Goal: Information Seeking & Learning: Learn about a topic

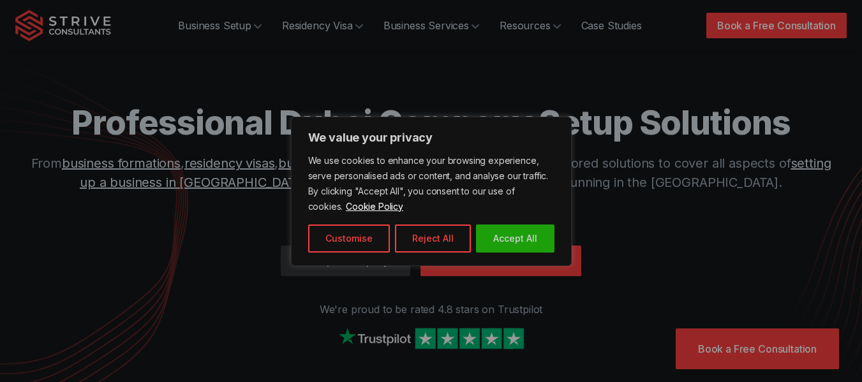
click at [630, 36] on div at bounding box center [431, 191] width 862 height 382
click at [415, 235] on button "Reject All" at bounding box center [433, 239] width 76 height 28
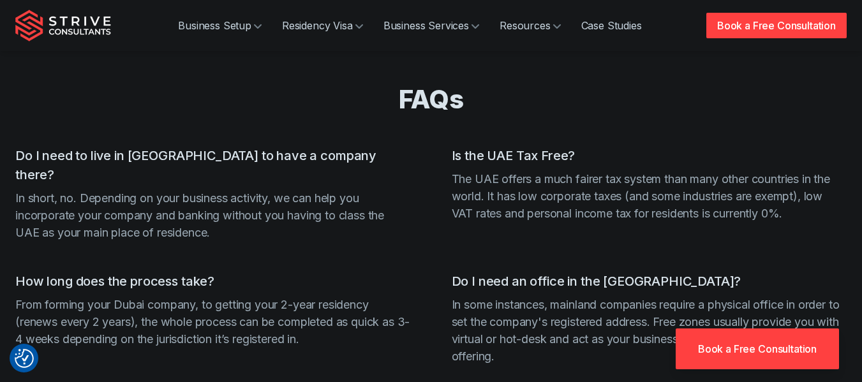
scroll to position [3881, 0]
